Goal: Entertainment & Leisure: Browse casually

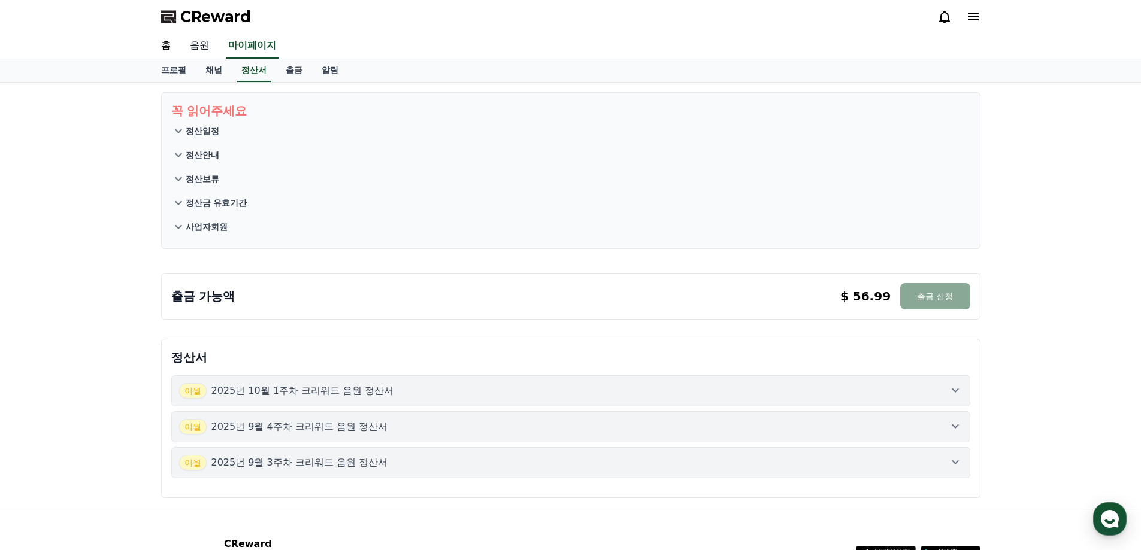
click at [207, 43] on link "음원" at bounding box center [199, 46] width 38 height 25
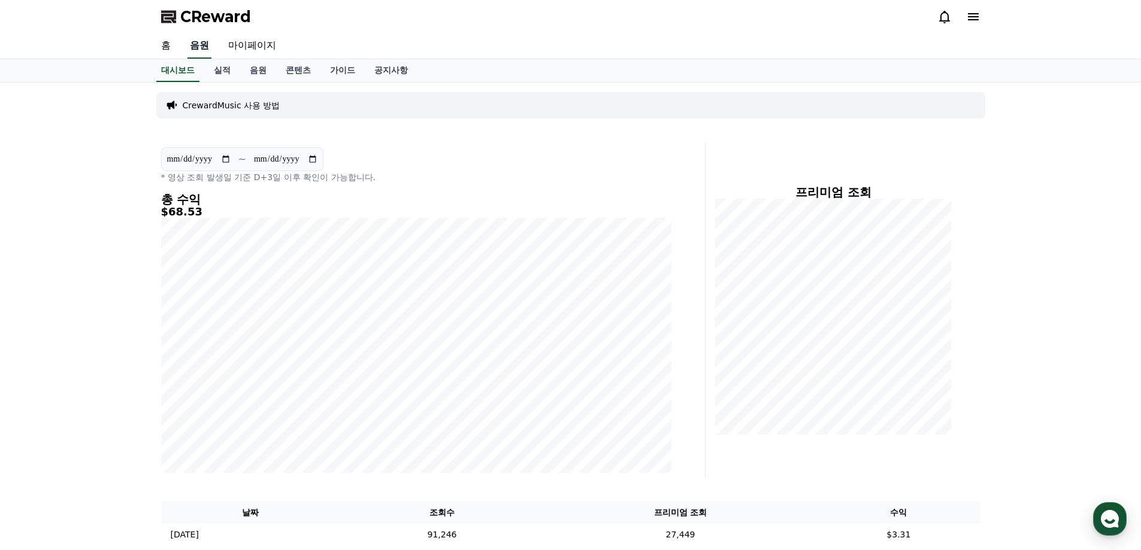
click at [201, 44] on link "음원" at bounding box center [199, 46] width 24 height 25
click at [258, 73] on link "음원" at bounding box center [258, 70] width 36 height 23
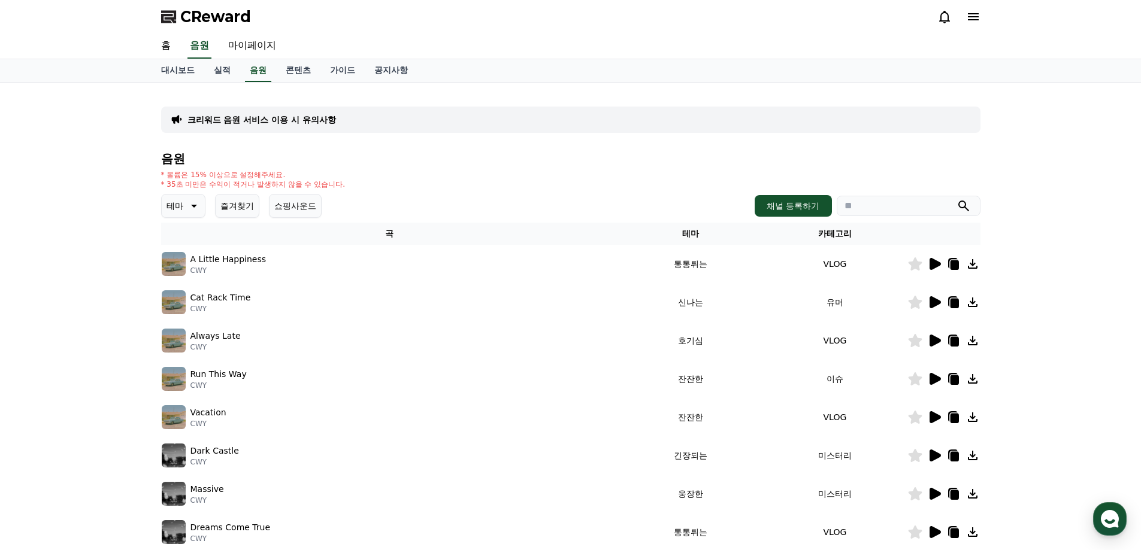
click at [172, 210] on p "테마" at bounding box center [174, 206] width 17 height 17
click at [196, 323] on button "어두운" at bounding box center [180, 331] width 35 height 26
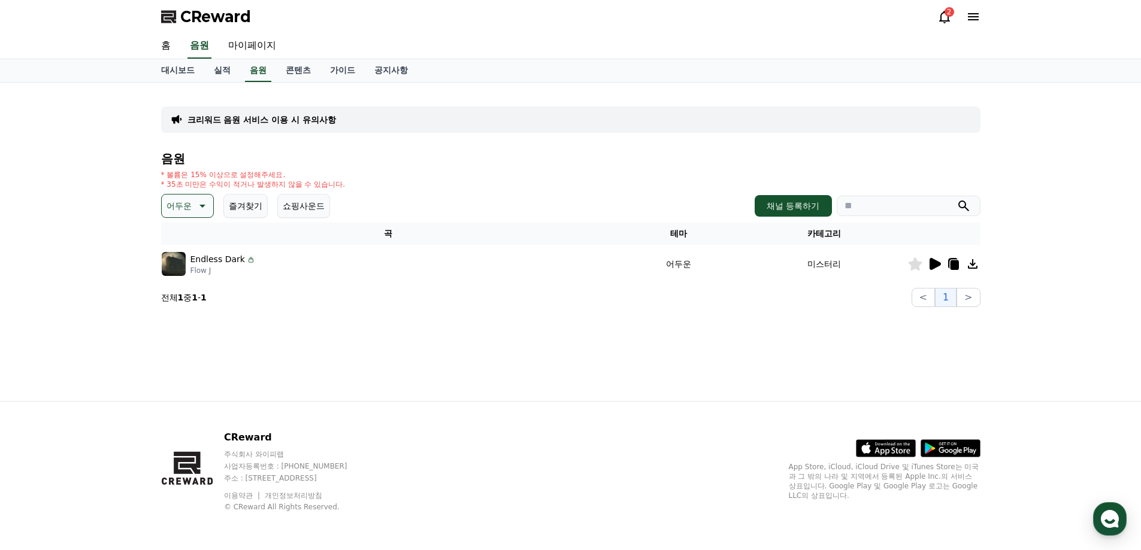
click at [928, 263] on icon at bounding box center [934, 264] width 14 height 14
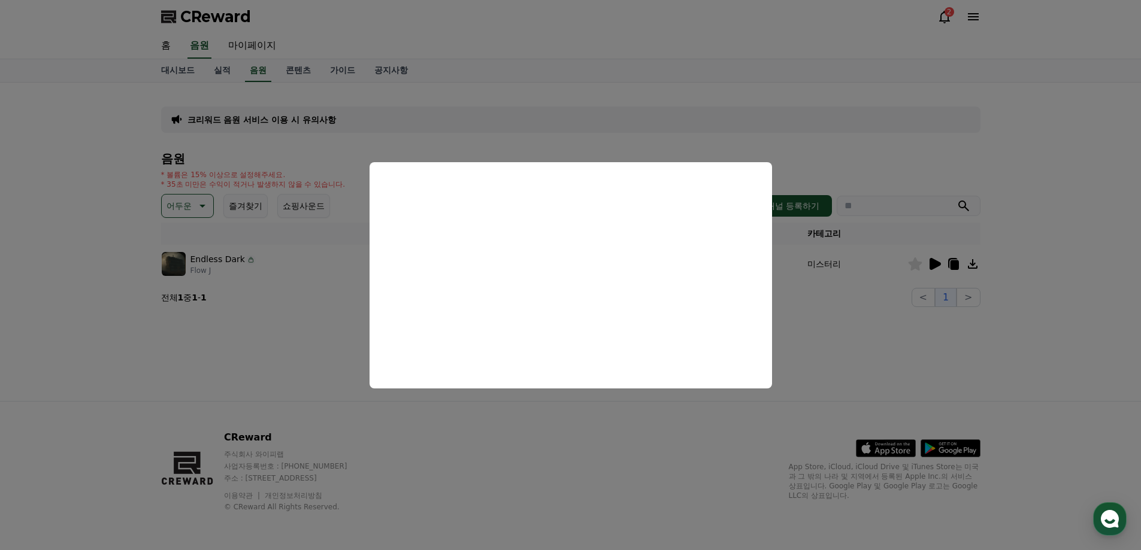
click at [189, 208] on button "close modal" at bounding box center [570, 275] width 1141 height 550
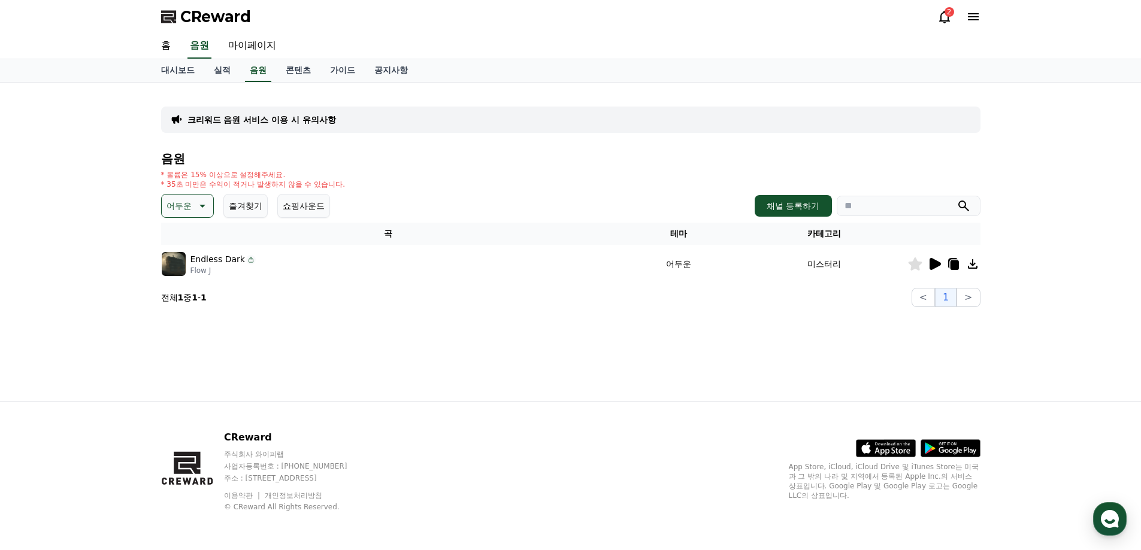
click at [189, 208] on p "어두운" at bounding box center [178, 206] width 25 height 17
click at [193, 308] on button "긴장되는" at bounding box center [184, 305] width 43 height 26
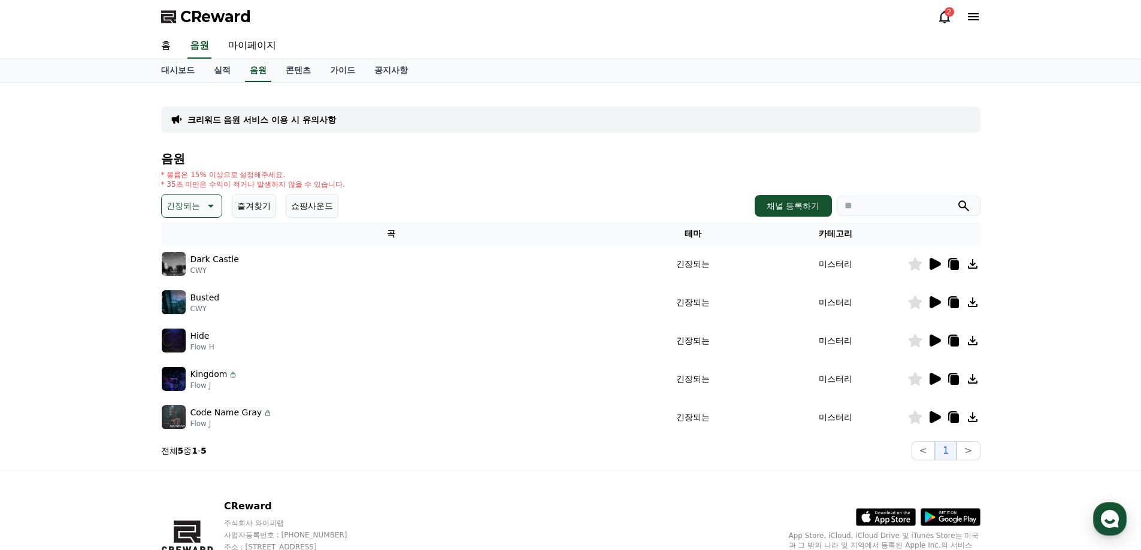
click at [927, 380] on icon at bounding box center [934, 379] width 14 height 14
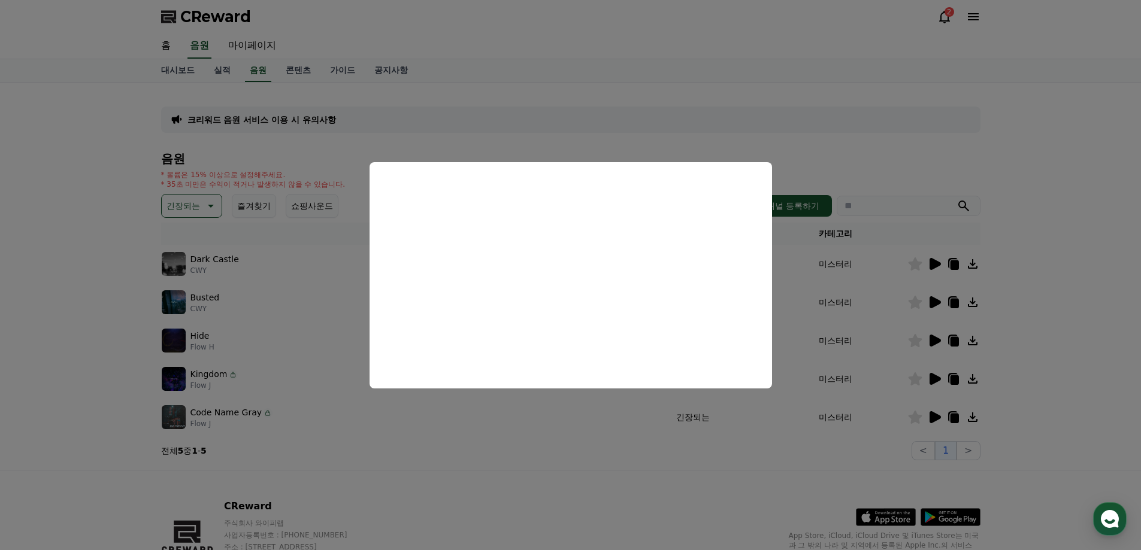
click at [838, 456] on button "close modal" at bounding box center [570, 275] width 1141 height 550
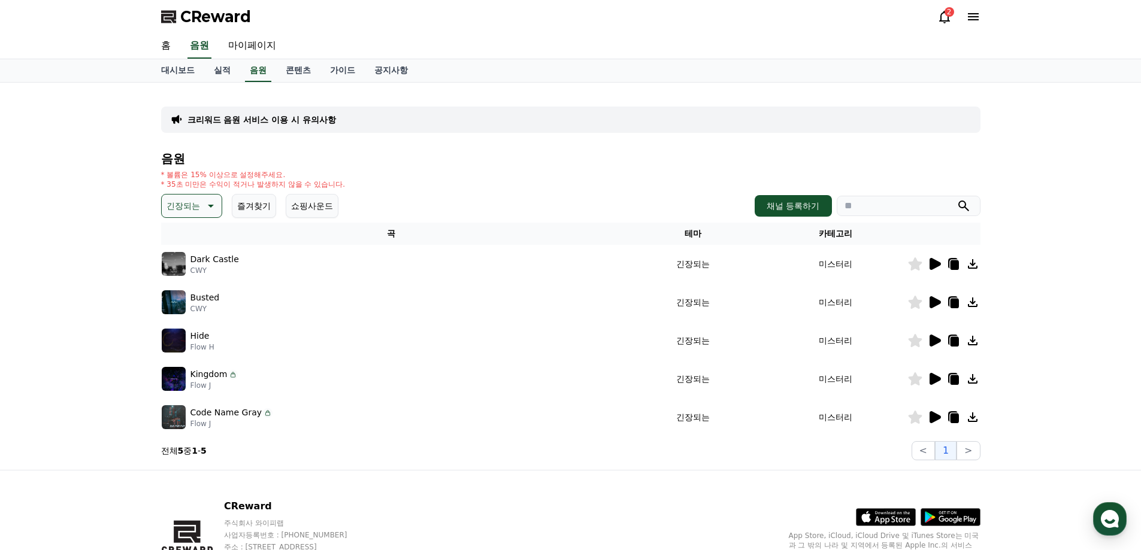
click at [932, 418] on icon at bounding box center [934, 417] width 11 height 12
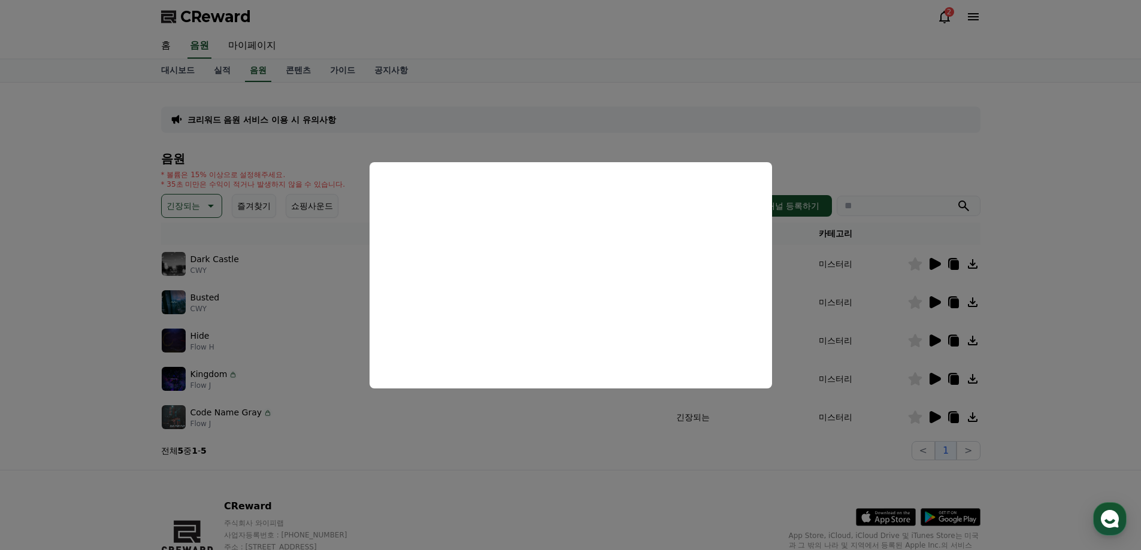
click at [678, 434] on button "close modal" at bounding box center [570, 275] width 1141 height 550
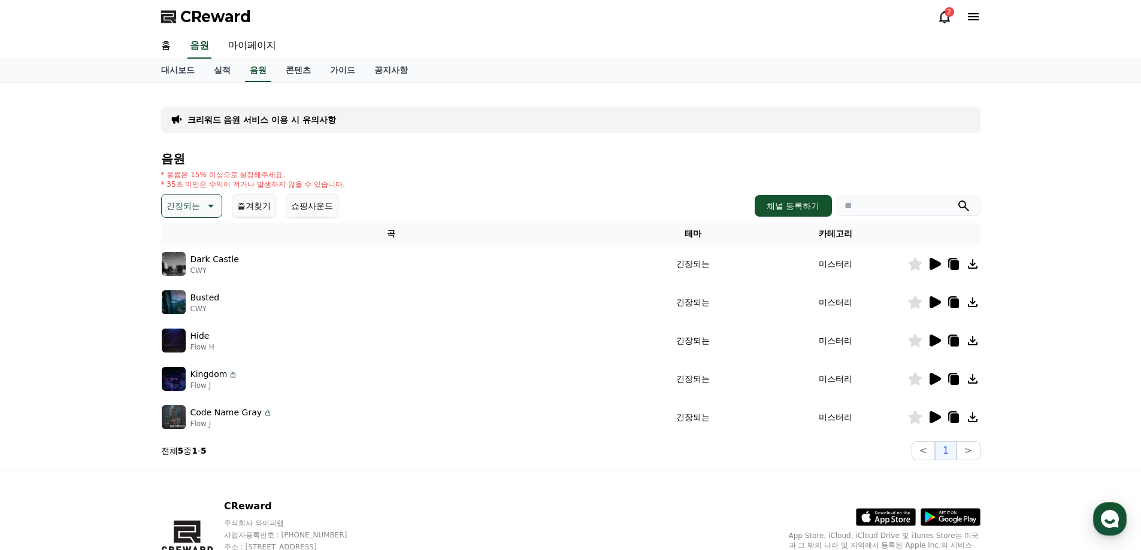
click at [196, 207] on p "긴장되는" at bounding box center [183, 206] width 34 height 17
click at [198, 307] on button "긴장되는" at bounding box center [184, 305] width 43 height 26
click at [933, 417] on icon at bounding box center [934, 417] width 11 height 12
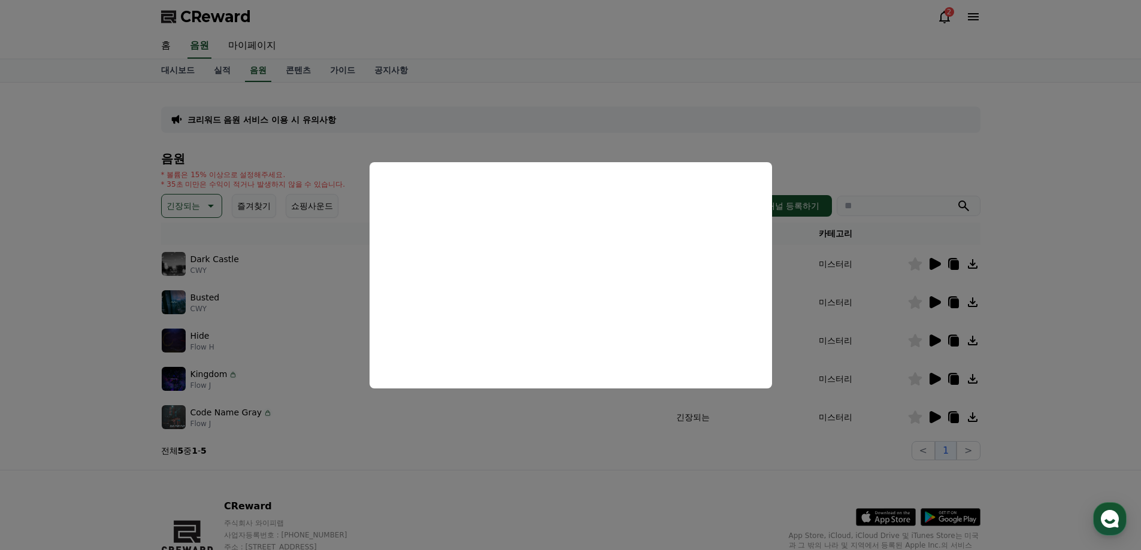
click at [186, 208] on button "close modal" at bounding box center [570, 275] width 1141 height 550
click at [186, 207] on p "긴장되는" at bounding box center [183, 206] width 34 height 17
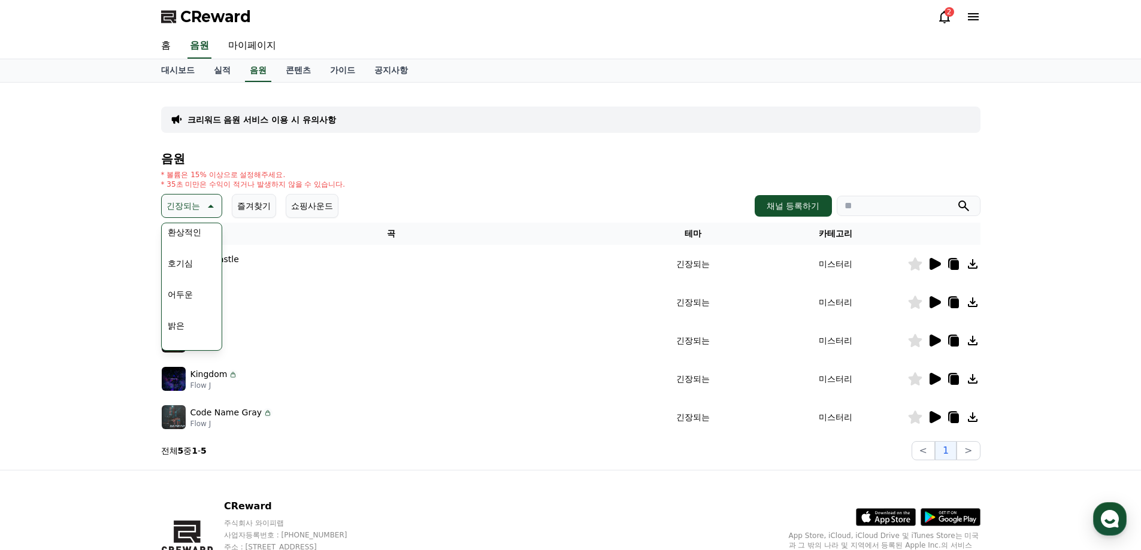
scroll to position [3, 0]
click at [192, 299] on button "호기심" at bounding box center [180, 297] width 35 height 26
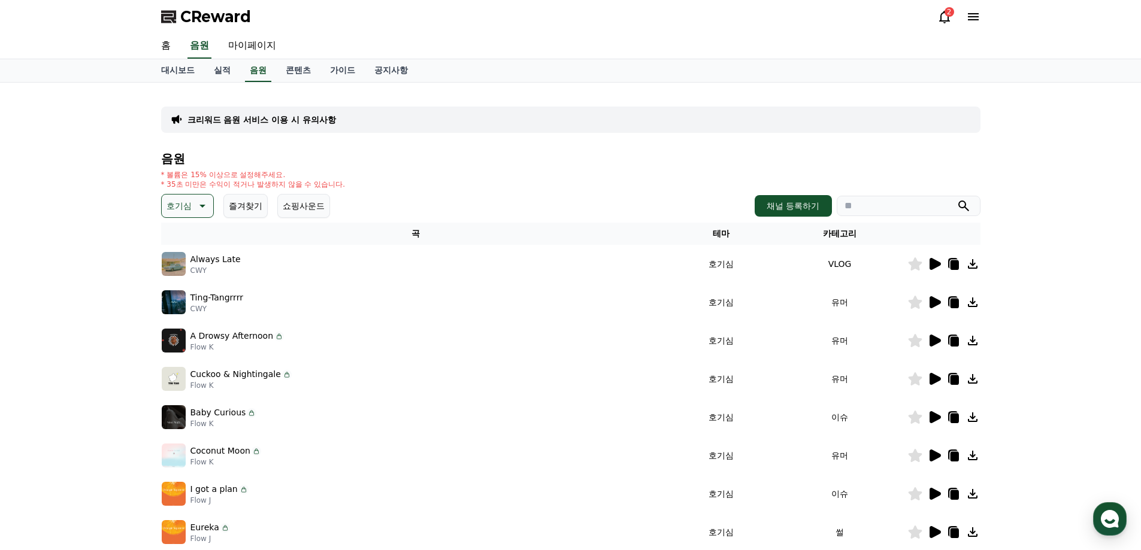
click at [929, 338] on icon at bounding box center [934, 341] width 14 height 14
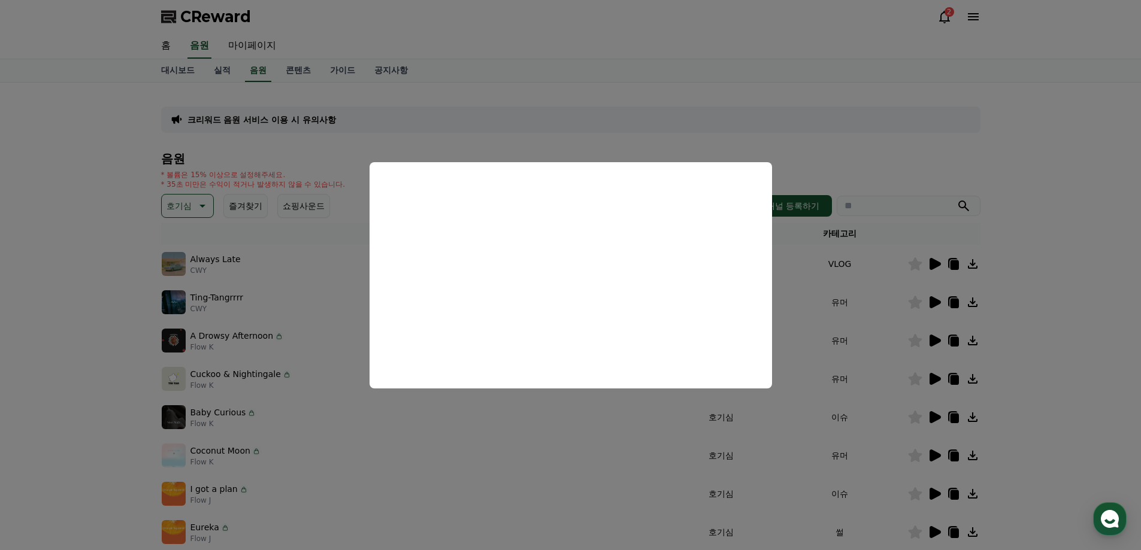
click at [115, 343] on button "close modal" at bounding box center [570, 275] width 1141 height 550
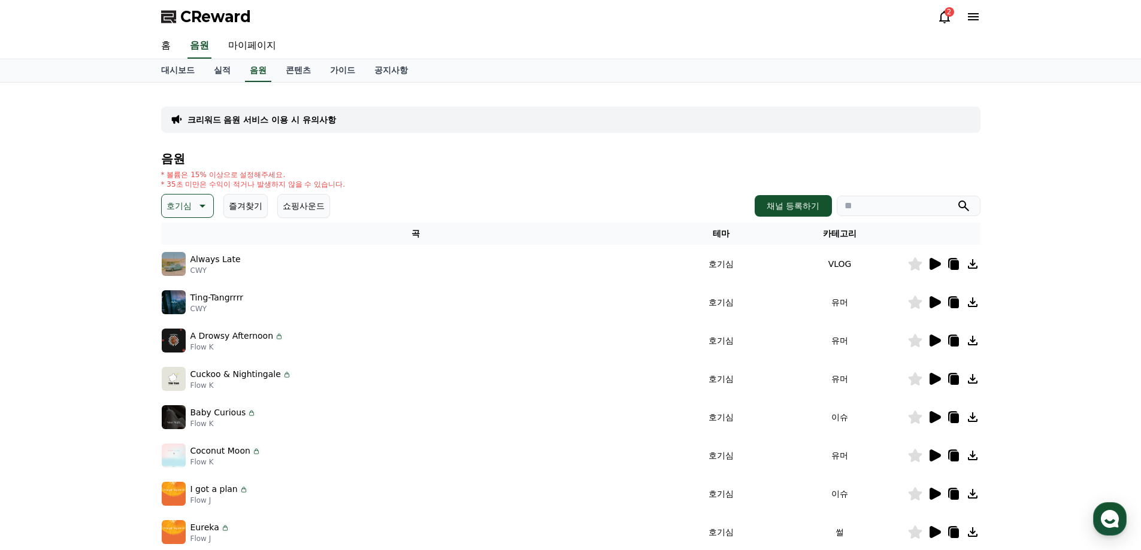
click at [949, 340] on icon at bounding box center [953, 340] width 10 height 11
click at [935, 375] on icon at bounding box center [934, 379] width 14 height 14
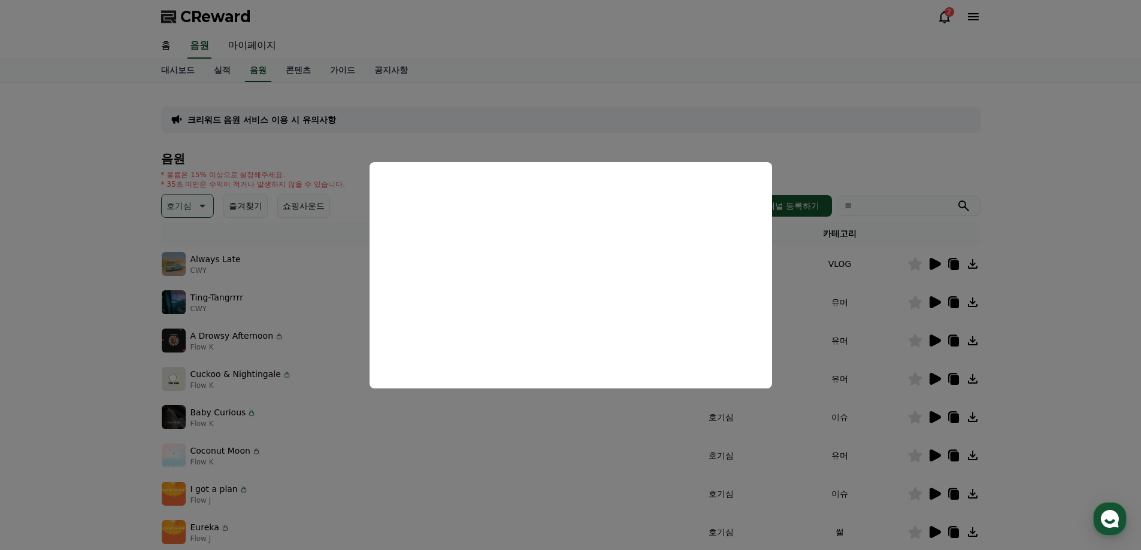
click at [131, 372] on button "close modal" at bounding box center [570, 275] width 1141 height 550
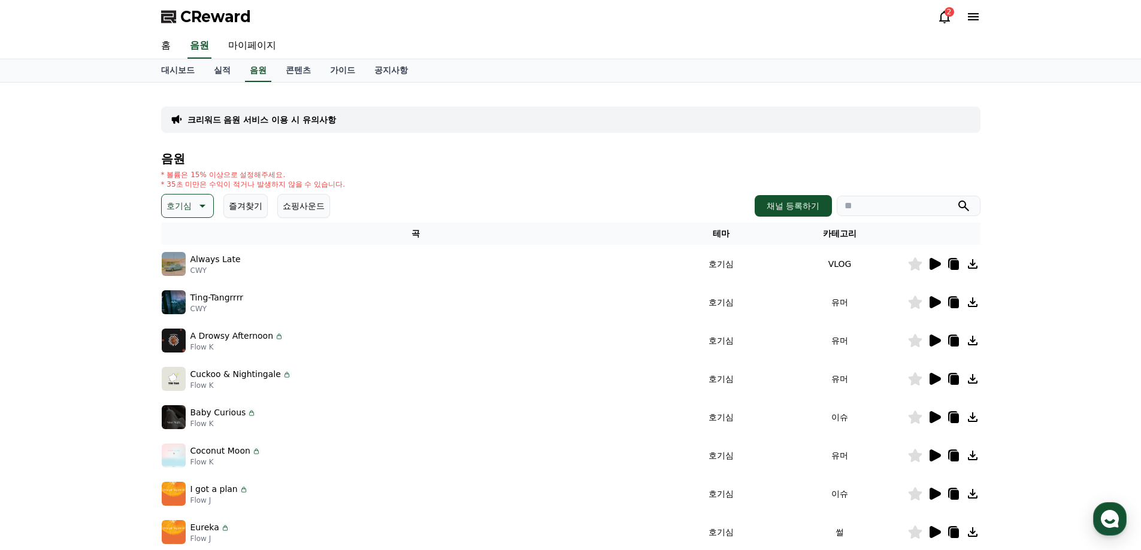
click at [932, 413] on icon at bounding box center [934, 417] width 11 height 12
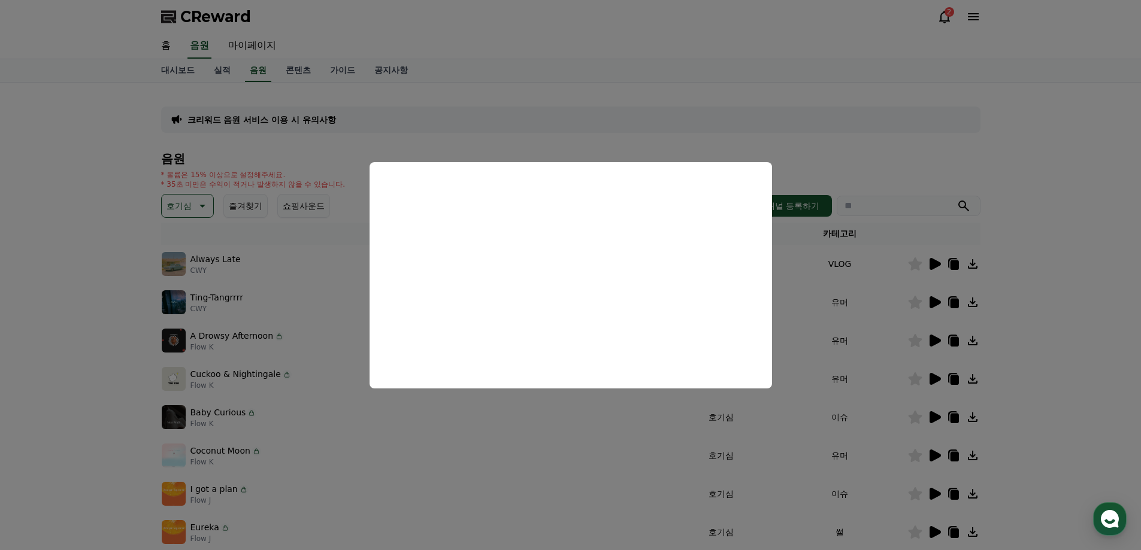
click at [79, 295] on button "close modal" at bounding box center [570, 275] width 1141 height 550
